Goal: Task Accomplishment & Management: Manage account settings

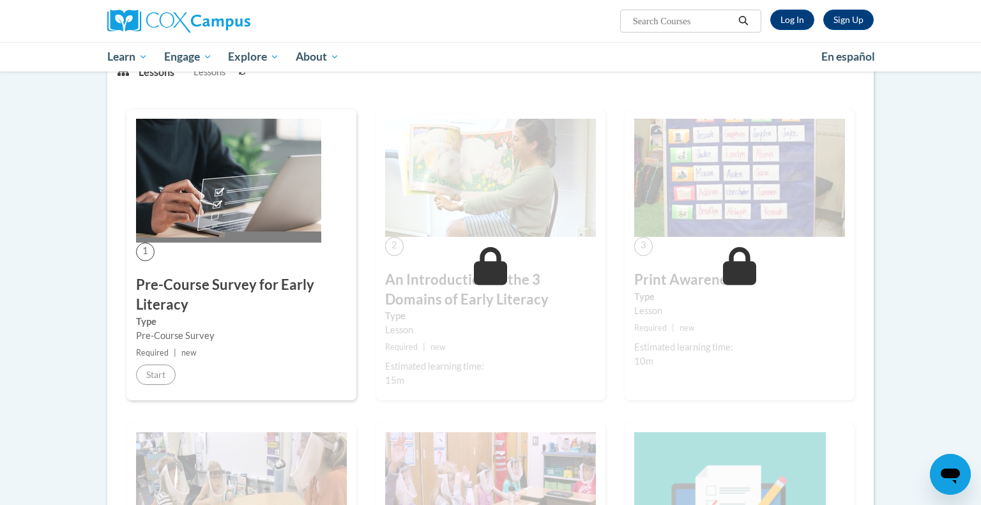
scroll to position [184, 0]
click at [795, 20] on link "Log In" at bounding box center [792, 20] width 44 height 20
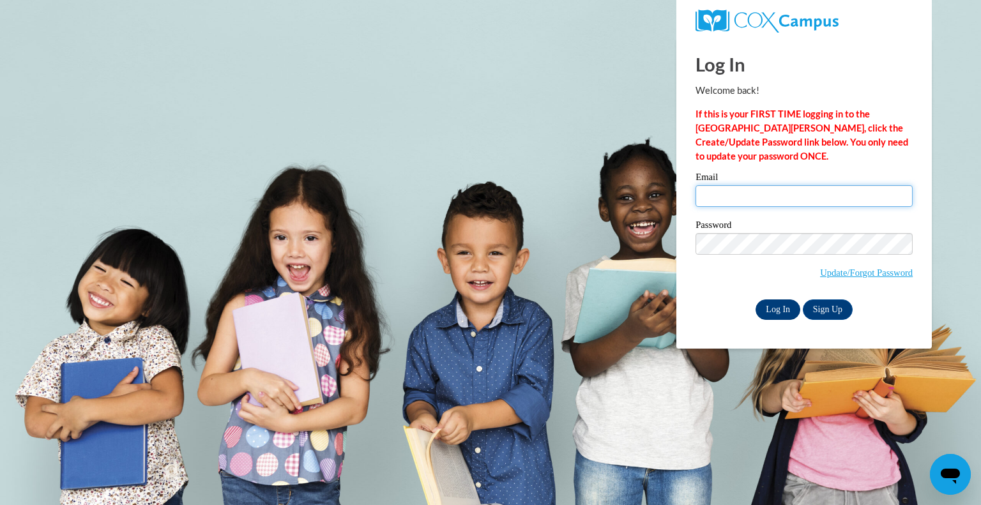
type input "jhannis@greenfield.k12.wi.us"
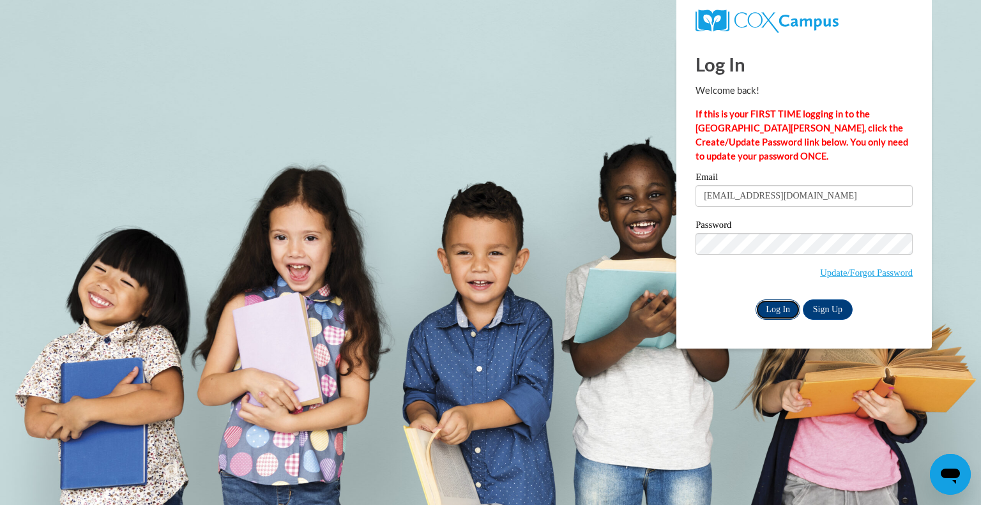
click at [781, 313] on input "Log In" at bounding box center [778, 310] width 45 height 20
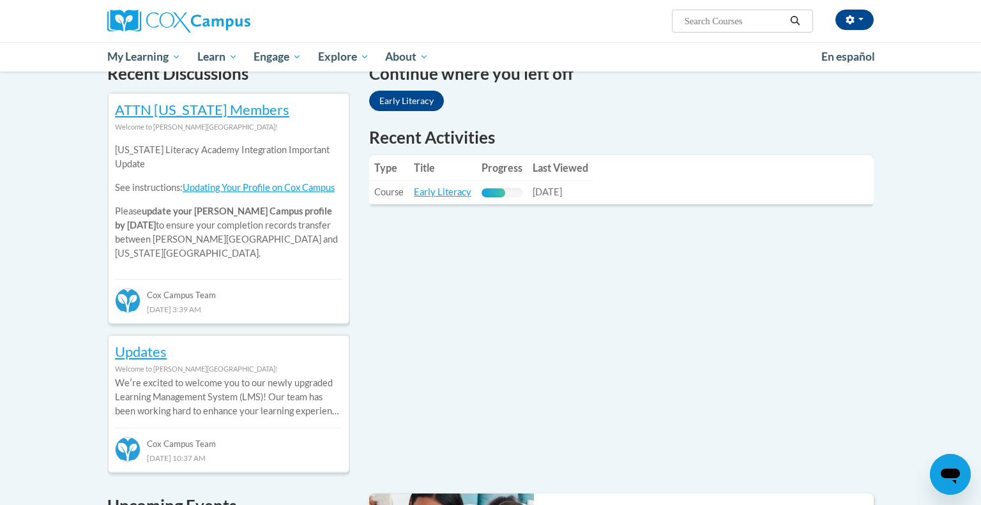
scroll to position [407, 0]
click at [442, 194] on link "Early Literacy" at bounding box center [442, 191] width 57 height 11
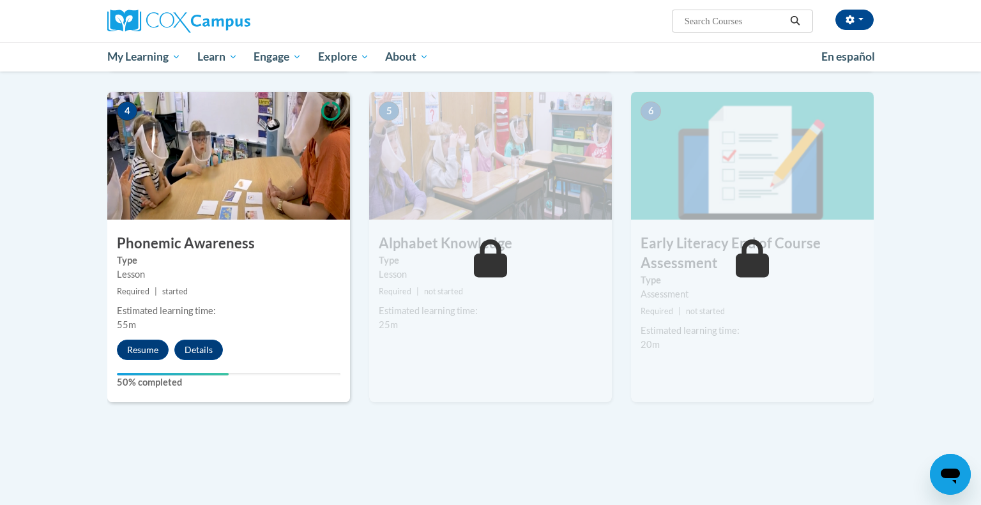
scroll to position [593, 0]
click at [130, 349] on button "Resume" at bounding box center [143, 350] width 52 height 20
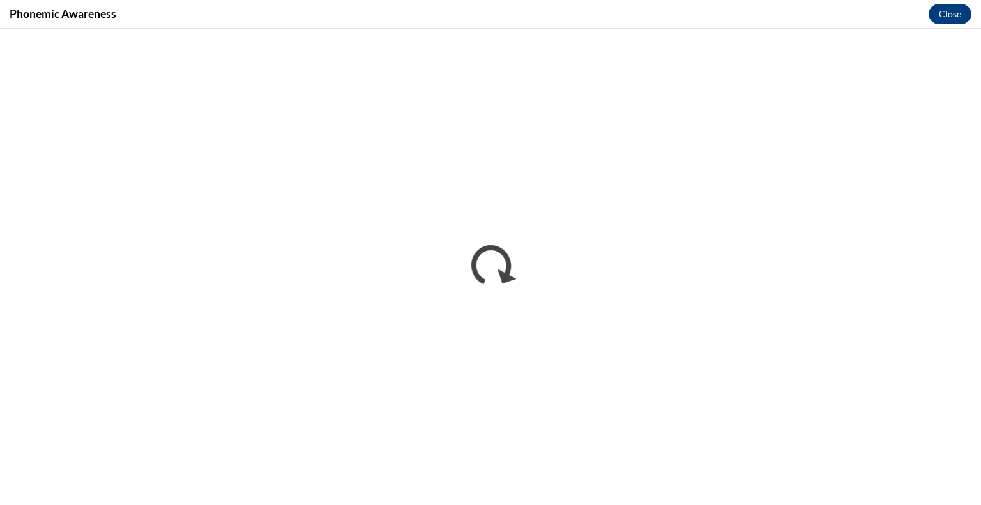
scroll to position [0, 0]
